Goal: Task Accomplishment & Management: Manage account settings

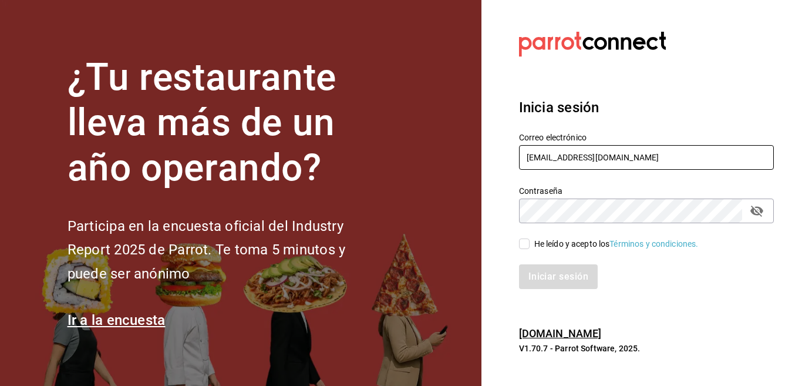
click at [568, 153] on input "Multiuser@inaricoah.com" at bounding box center [646, 157] width 255 height 25
type input "multiuser@celestica.com"
click at [527, 240] on input "He leído y acepto los Términos y condiciones." at bounding box center [524, 243] width 11 height 11
checkbox input "true"
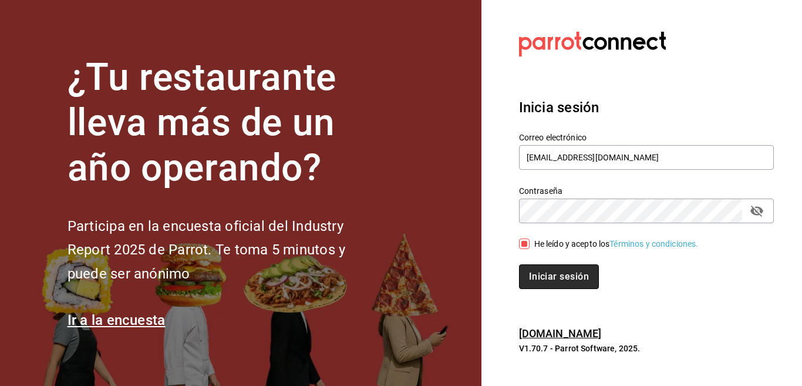
click at [548, 277] on button "Iniciar sesión" at bounding box center [559, 276] width 80 height 25
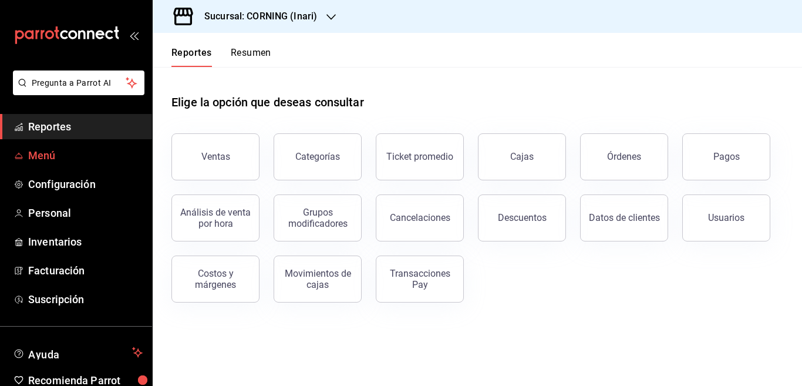
click at [48, 152] on span "Menú" at bounding box center [85, 155] width 115 height 16
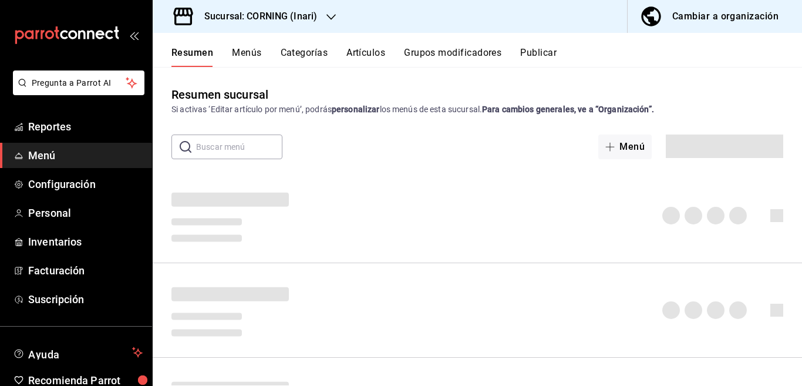
click at [365, 52] on button "Artículos" at bounding box center [365, 57] width 39 height 20
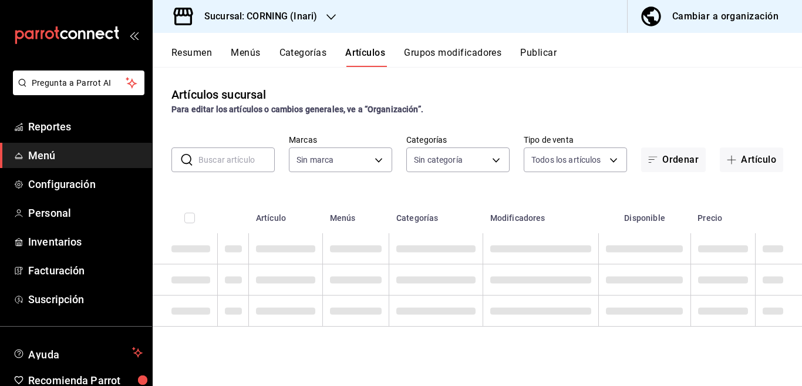
click at [331, 16] on icon "button" at bounding box center [330, 16] width 9 height 9
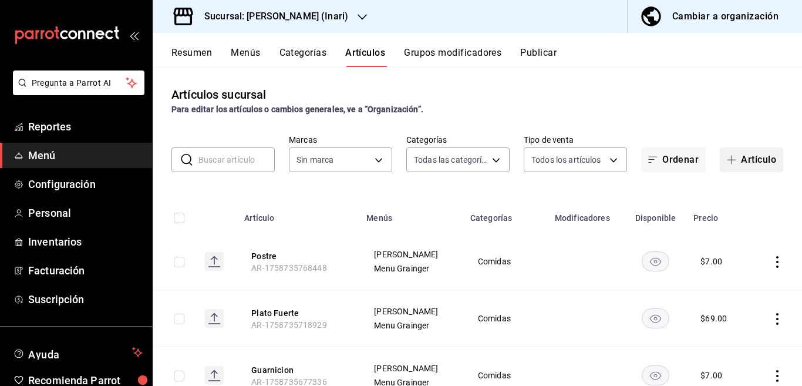
type input "9249235c-8a6d-44a2-8433-7621fd8d989c,d6eeefee-e4ff-44be-afff-7a3cbc4367d4,e8c8c…"
click at [742, 160] on button "Artículo" at bounding box center [751, 159] width 63 height 25
type input "ea2be8b9-fbb8-4945-8878-663fc37aac6a"
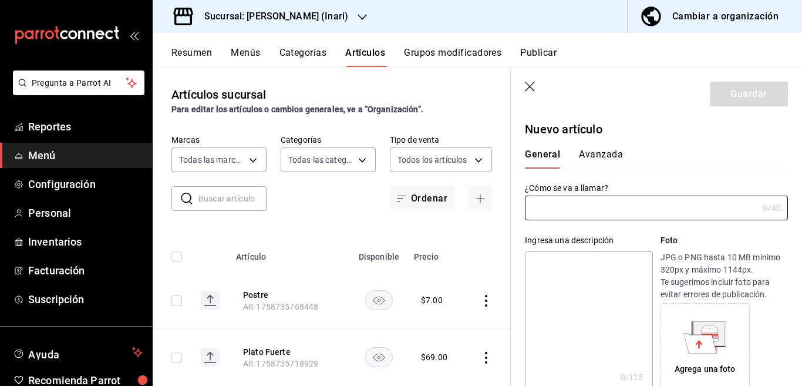
type input "AR-1758822760784"
click at [592, 210] on input "text" at bounding box center [641, 207] width 233 height 23
type input "Vaso Avena"
click at [568, 263] on textarea at bounding box center [588, 321] width 127 height 141
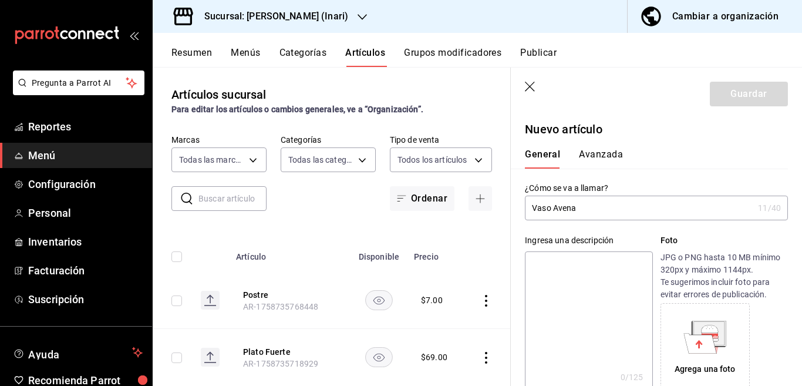
paste textarea "Vaso Avena"
type textarea "Vaso Avena"
type textarea "x"
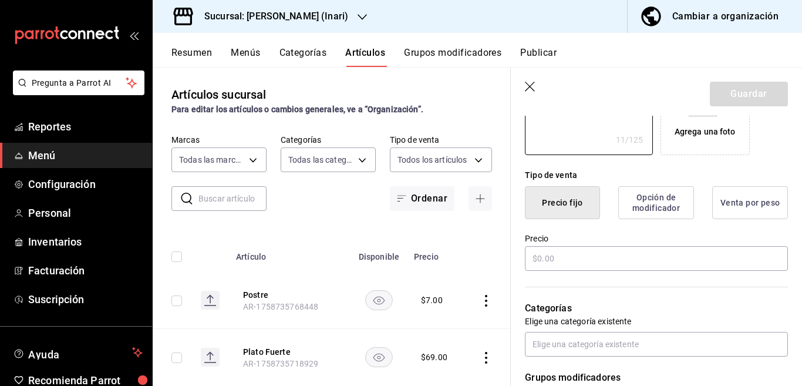
scroll to position [238, 0]
type textarea "Vaso Avena"
type textarea "x"
click at [567, 256] on input "text" at bounding box center [656, 257] width 263 height 25
type input "$22.00"
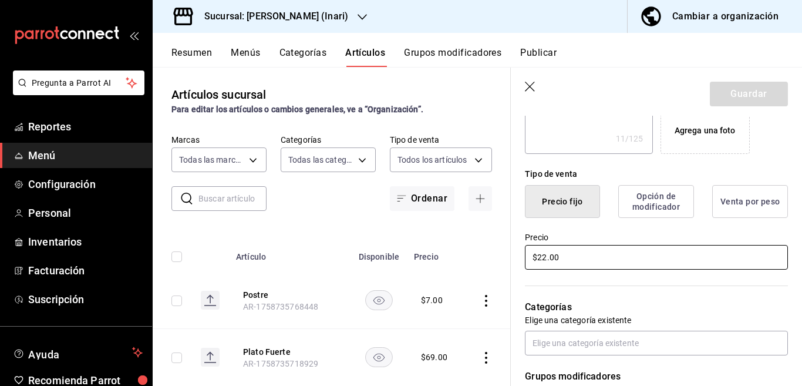
type textarea "x"
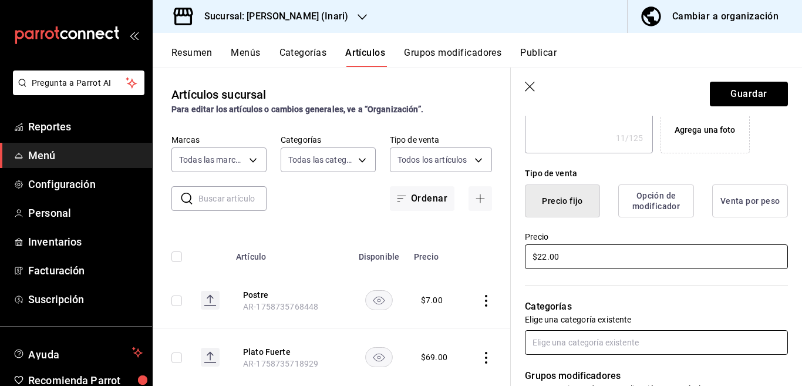
type input "$22.00"
click at [570, 353] on input "text" at bounding box center [656, 342] width 263 height 25
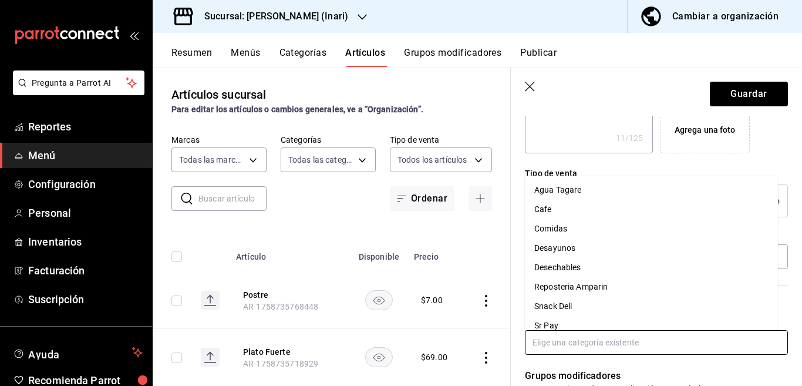
click at [564, 247] on li "Desayunos" at bounding box center [651, 247] width 253 height 19
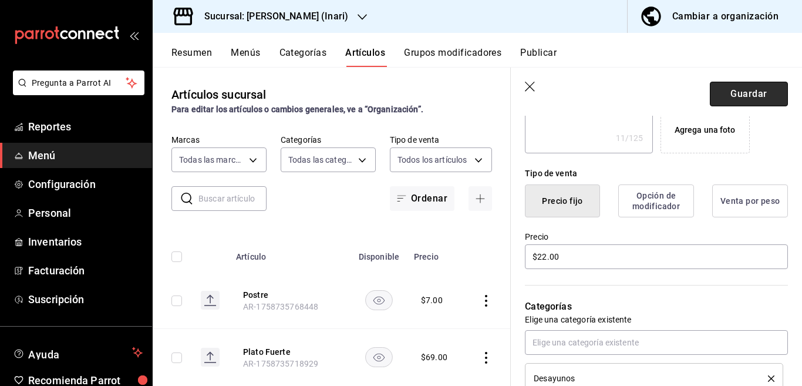
click at [736, 90] on button "Guardar" at bounding box center [749, 94] width 78 height 25
type textarea "x"
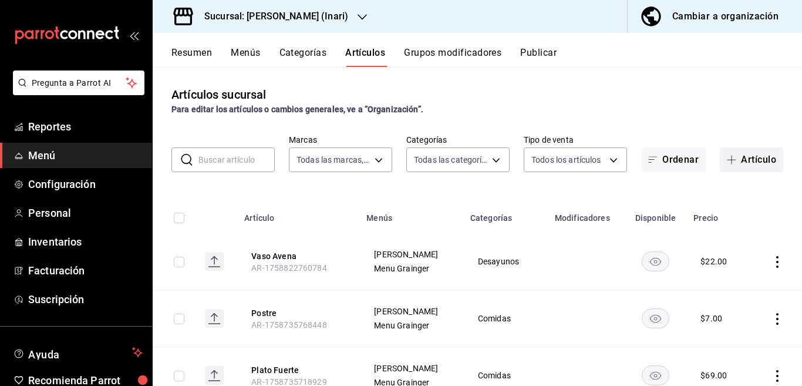
click at [751, 157] on button "Artículo" at bounding box center [751, 159] width 63 height 25
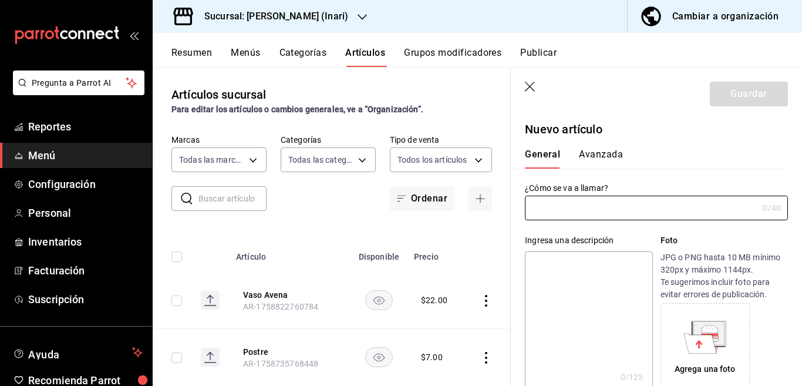
click at [534, 86] on icon "button" at bounding box center [531, 88] width 12 height 12
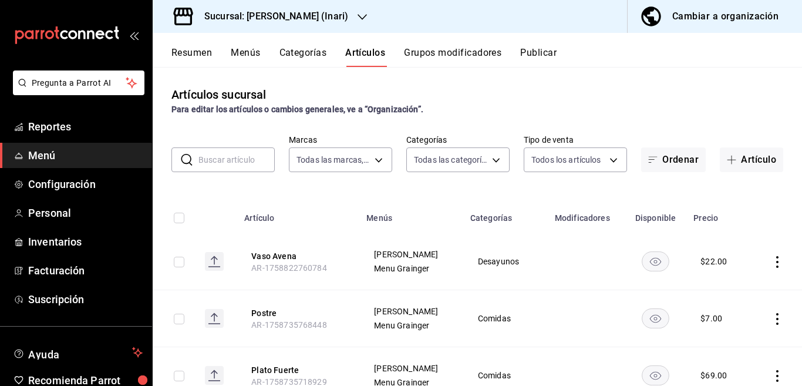
click at [225, 161] on input "text" at bounding box center [236, 159] width 76 height 23
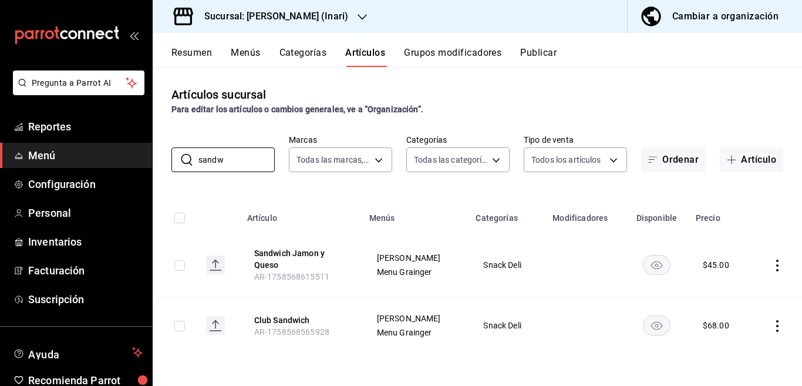
type input "sandw"
click at [776, 265] on icon "actions" at bounding box center [778, 266] width 12 height 12
click at [739, 289] on span "Editar" at bounding box center [742, 292] width 31 height 12
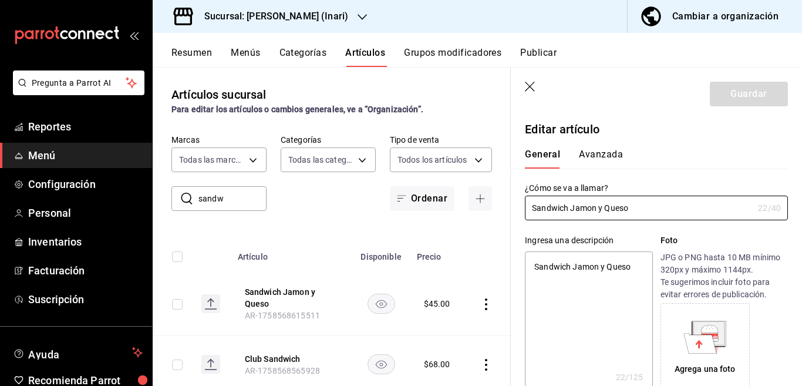
type textarea "x"
type input "$45.00"
type input "Sandwich Jamon y Qu"
type textarea "x"
type input "Sandwich Jamon y"
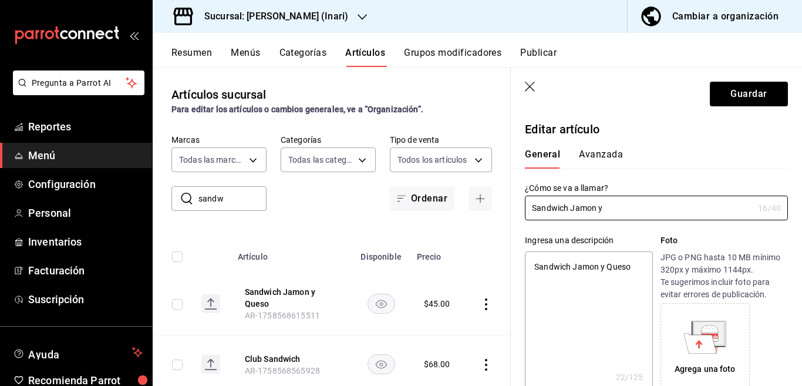
type textarea "x"
type input "Sandwich Jam"
type textarea "x"
type input "Sandwich Jam"
type textarea "x"
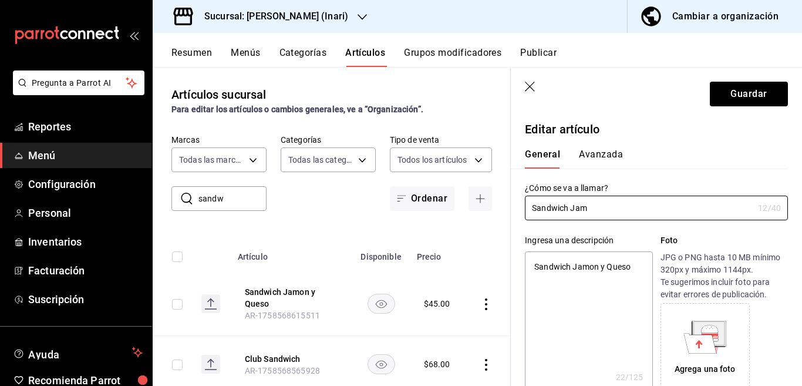
click at [635, 267] on textarea "Sandwich Jamon y Queso" at bounding box center [588, 321] width 127 height 141
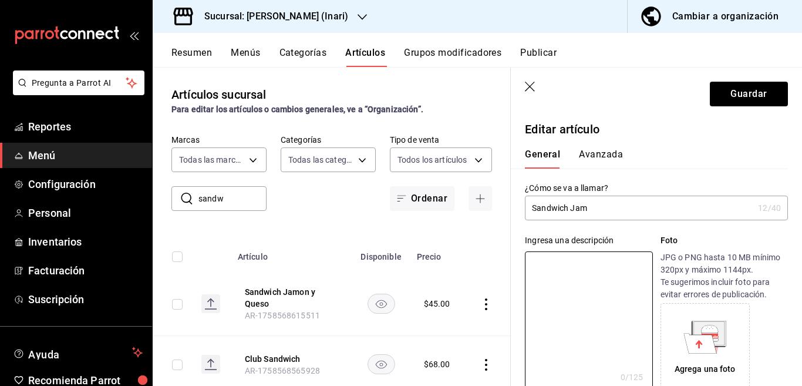
click at [621, 208] on input "Sandwich Jam" at bounding box center [639, 207] width 228 height 23
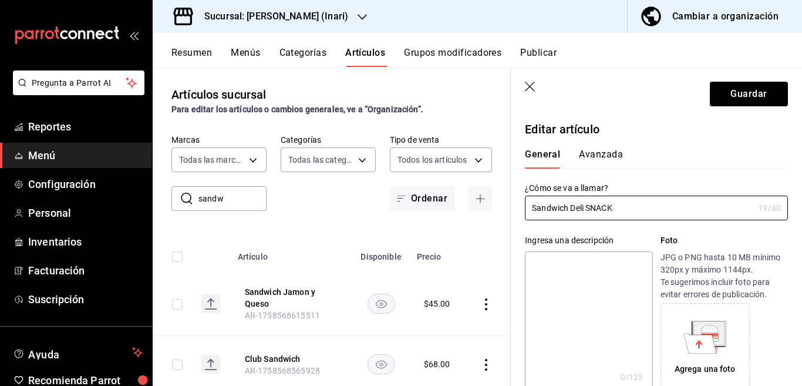
type input "Sandwich Deli SNACK"
click at [604, 270] on textarea at bounding box center [588, 321] width 127 height 141
paste textarea "Sandwich Deli SNACK"
type textarea "Sandwich Deli SNACK"
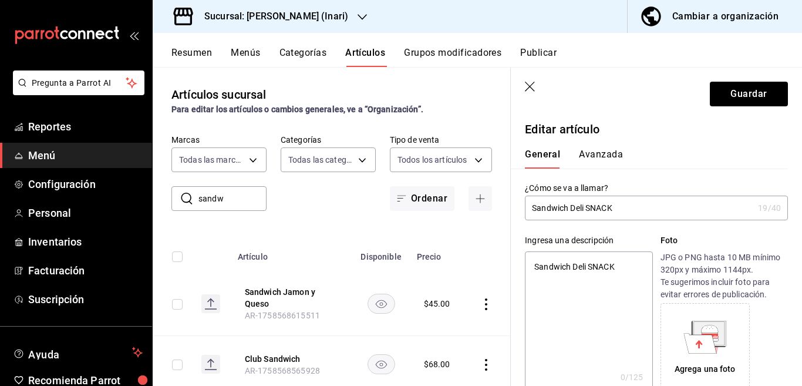
type textarea "x"
type textarea "Sandwich Deli SNACK"
click at [729, 93] on button "Guardar" at bounding box center [749, 94] width 78 height 25
type textarea "x"
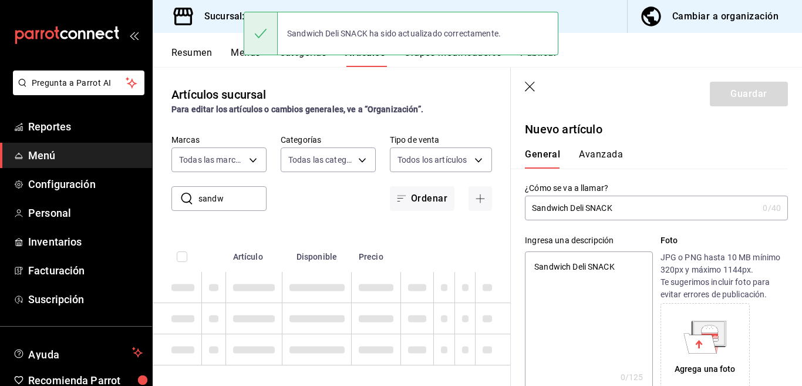
type textarea "x"
type input "AR-1758824784443"
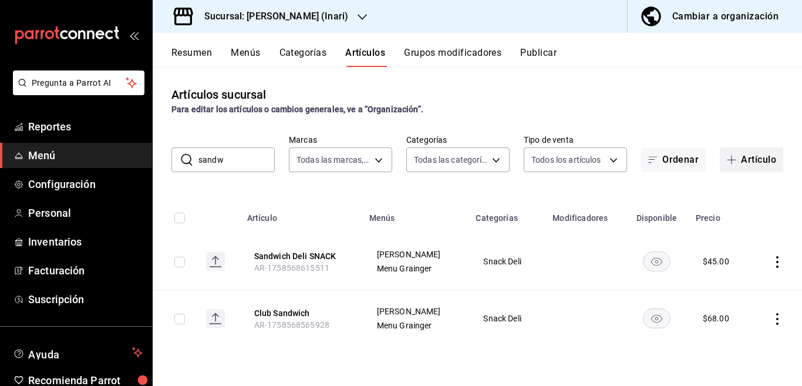
click at [750, 158] on button "Artículo" at bounding box center [751, 159] width 63 height 25
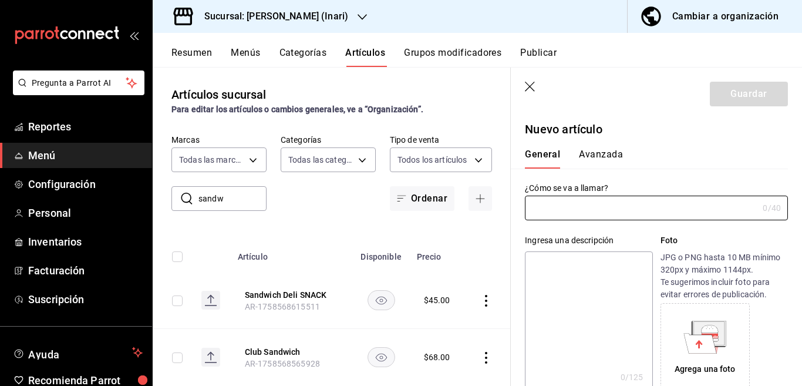
type input "AR-1758824791124"
type input "Sandwich DESAYUNO"
click at [563, 264] on textarea at bounding box center [588, 321] width 127 height 141
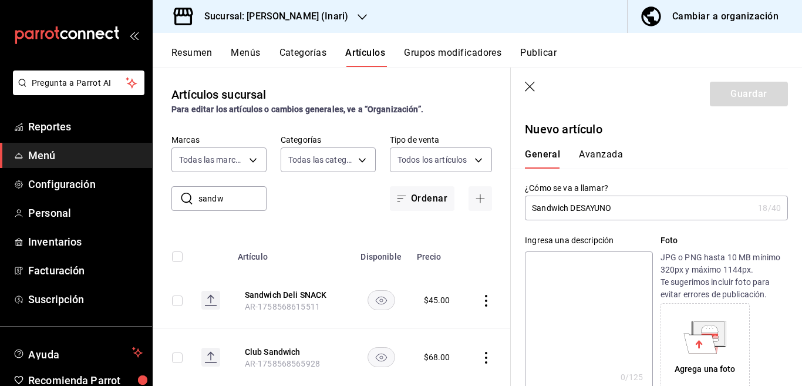
paste textarea "Sandwich DESAYUNO"
type textarea "Sandwich DESAYUNO"
type textarea "x"
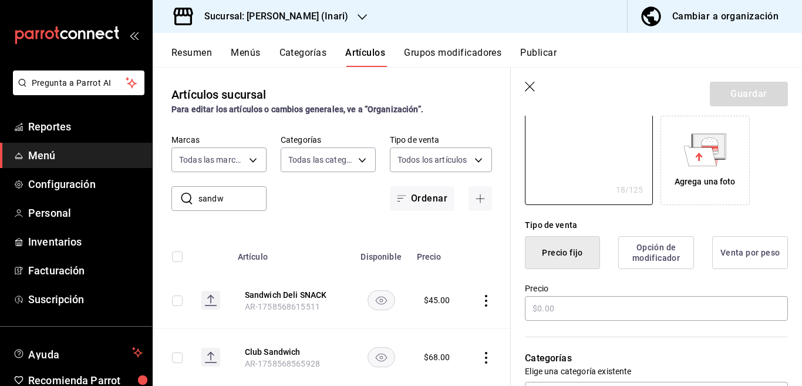
scroll to position [191, 0]
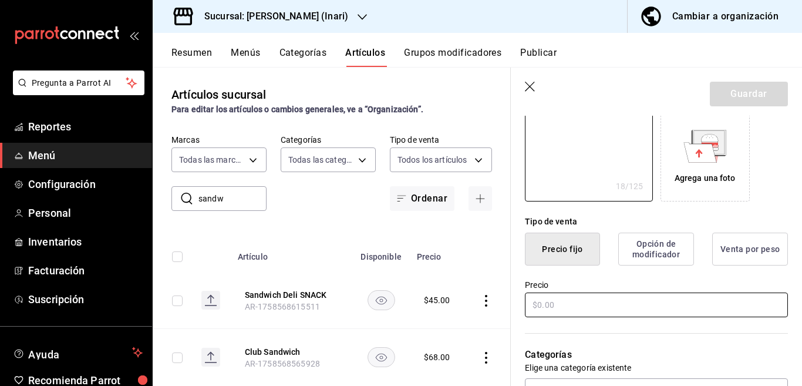
type textarea "Sandwich DESAYUNO"
type textarea "x"
click at [564, 307] on input "text" at bounding box center [656, 304] width 263 height 25
type input "$22.00"
type textarea "x"
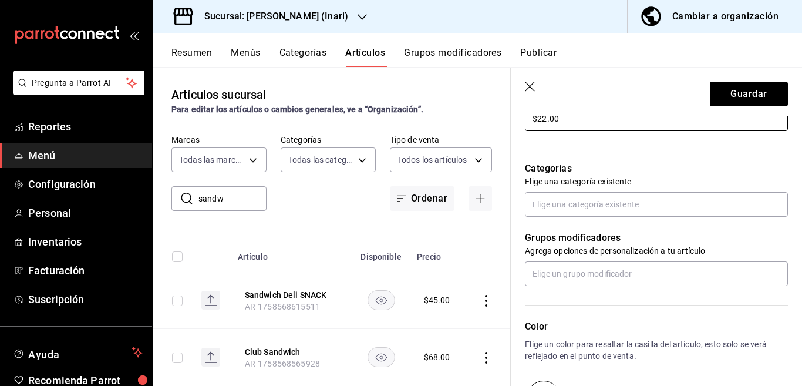
scroll to position [382, 0]
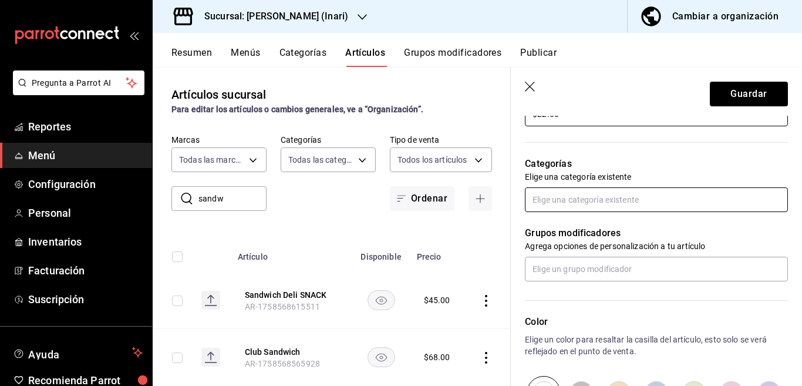
type input "$22.00"
click at [565, 198] on input "text" at bounding box center [656, 199] width 263 height 25
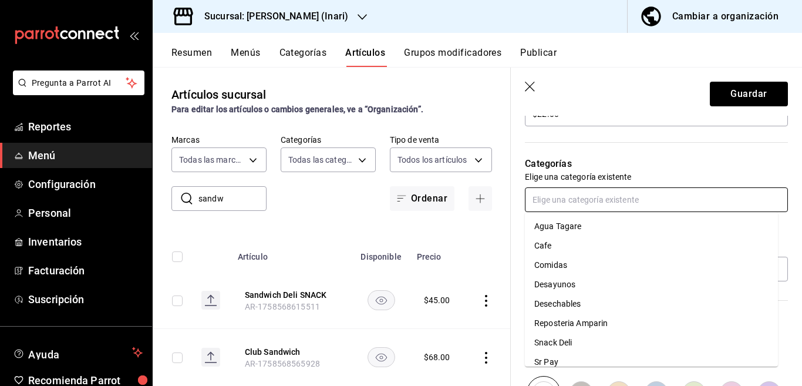
click at [556, 282] on li "Desayunos" at bounding box center [651, 284] width 253 height 19
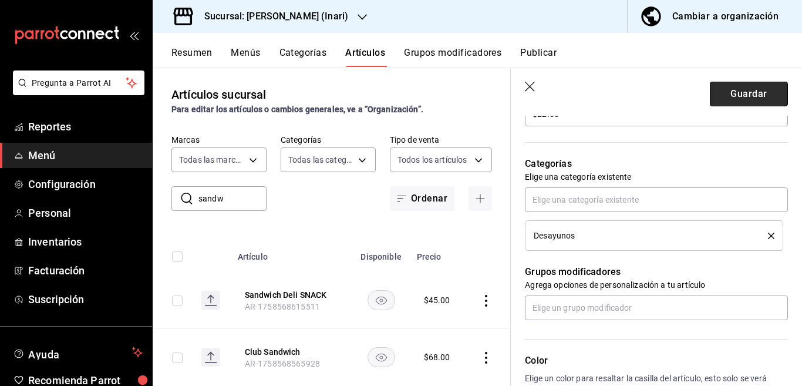
click at [726, 89] on button "Guardar" at bounding box center [749, 94] width 78 height 25
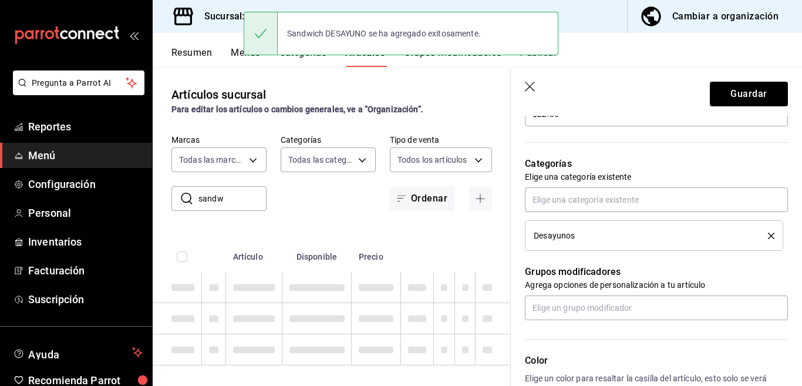
type textarea "x"
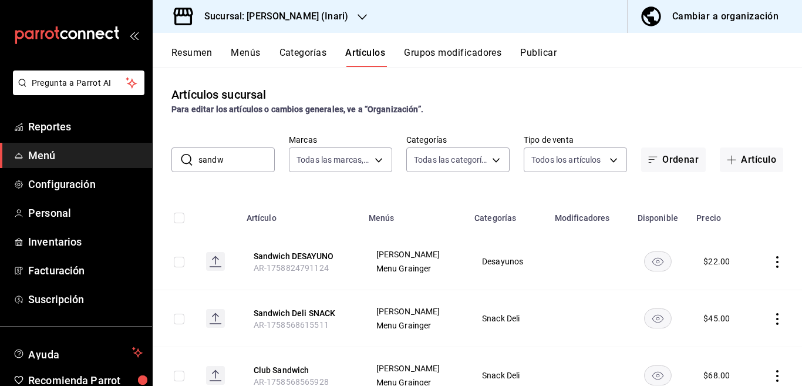
scroll to position [46, 0]
